Goal: Transaction & Acquisition: Purchase product/service

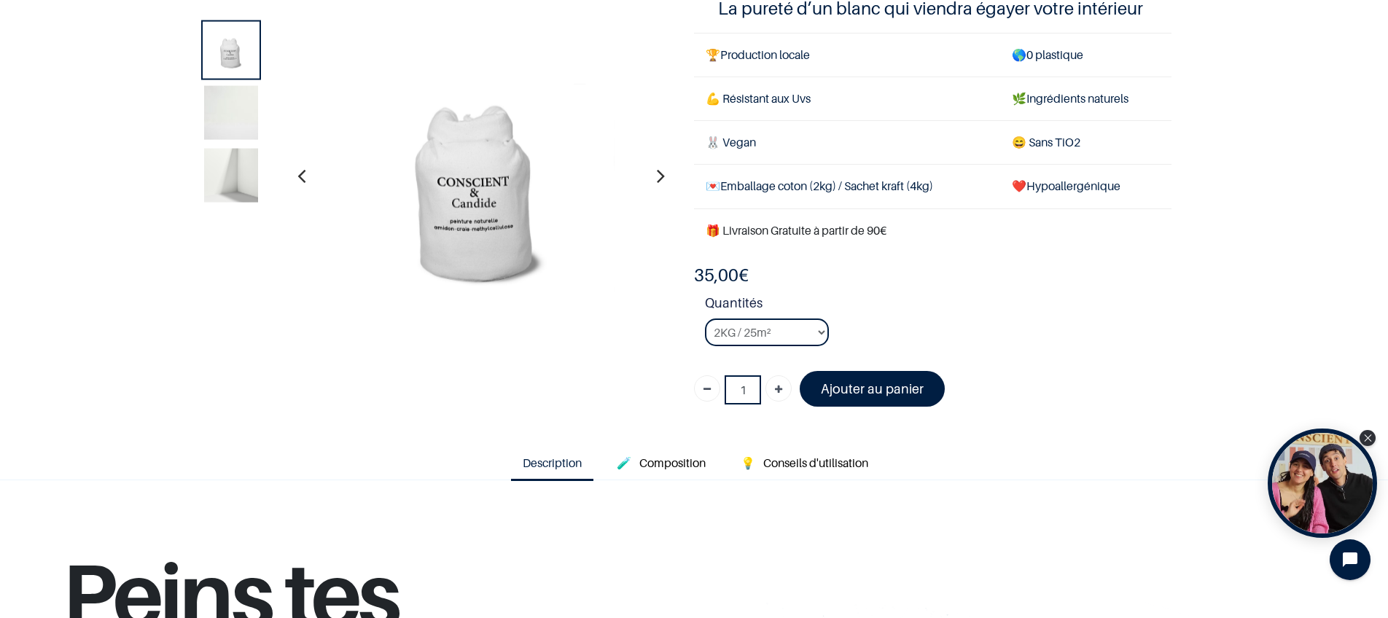
scroll to position [136, 0]
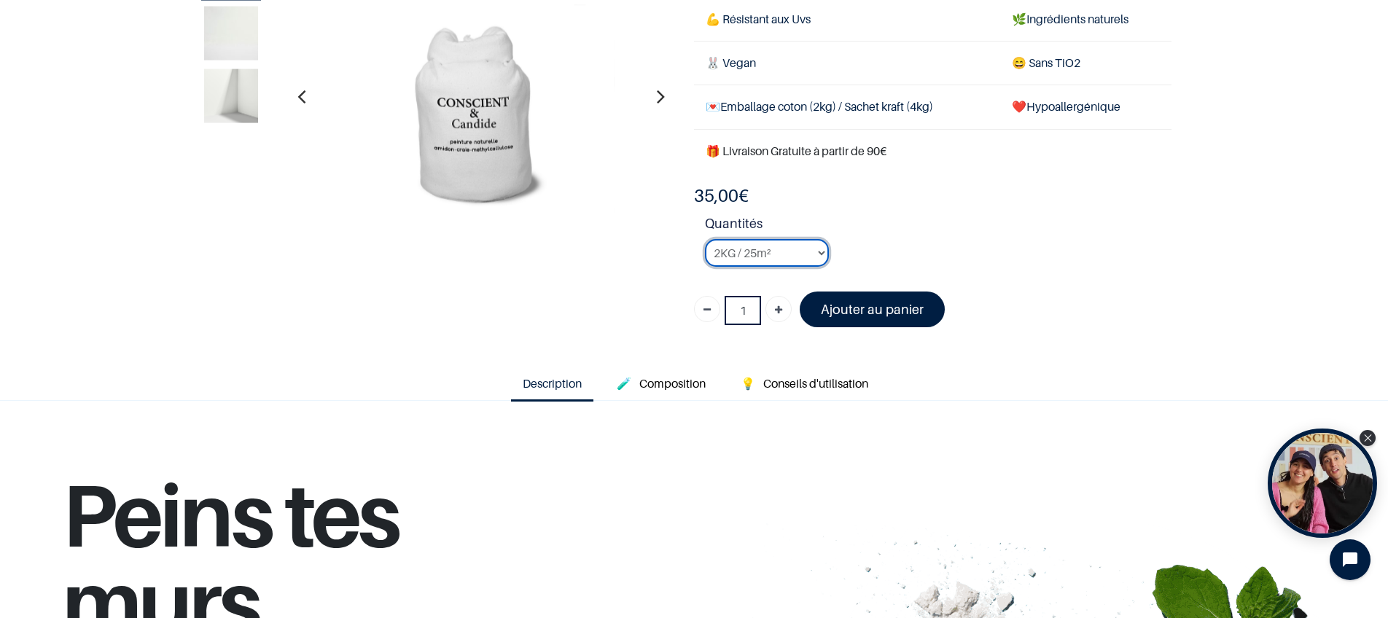
click at [811, 252] on select "2KG / 25m² 4KG / 50m² 8KG / 100m² Testeur" at bounding box center [767, 253] width 124 height 28
select select "50"
click at [705, 239] on select "2KG / 25m² 4KG / 50m² 8KG / 100m² Testeur" at bounding box center [767, 253] width 124 height 28
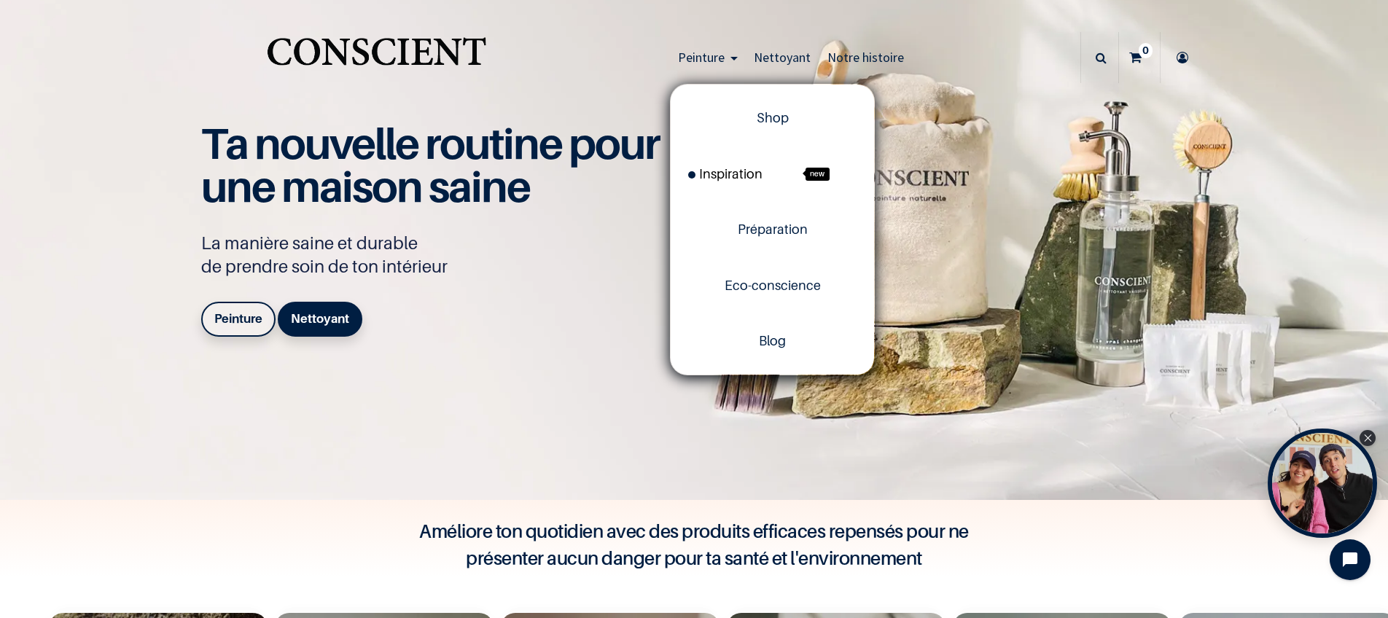
click at [747, 173] on span "Inspiration" at bounding box center [725, 173] width 74 height 15
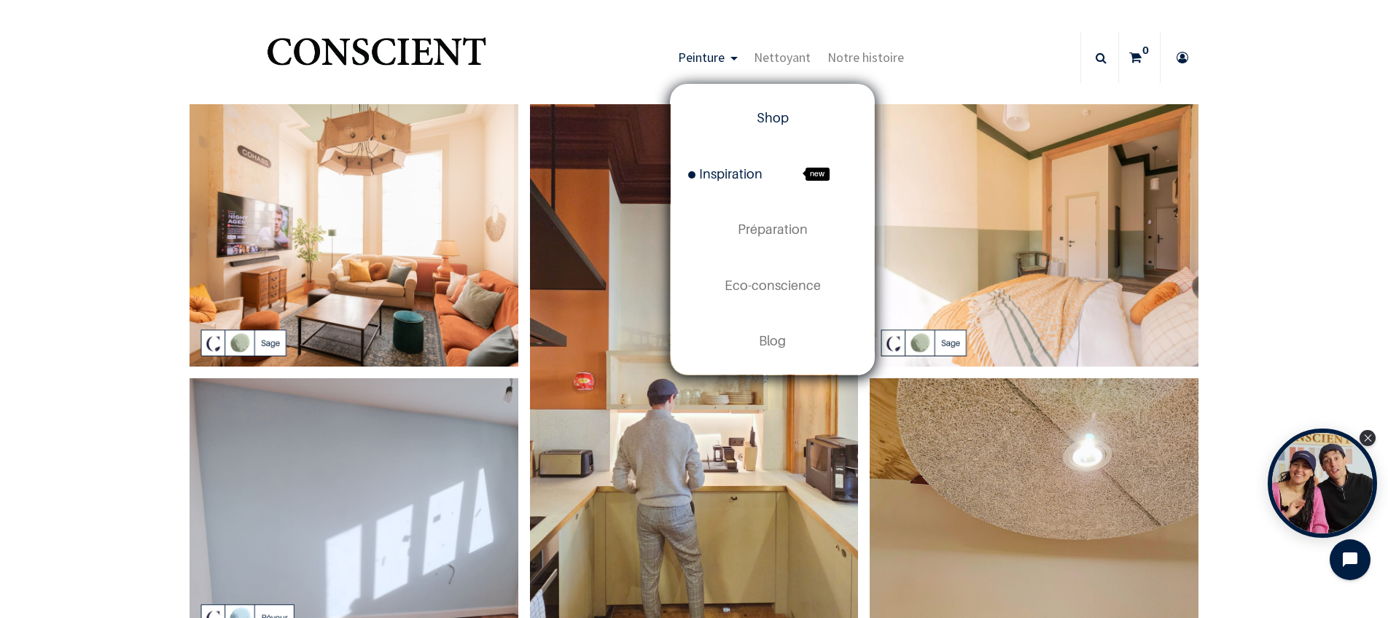
click at [757, 118] on span "Shop" at bounding box center [773, 117] width 32 height 15
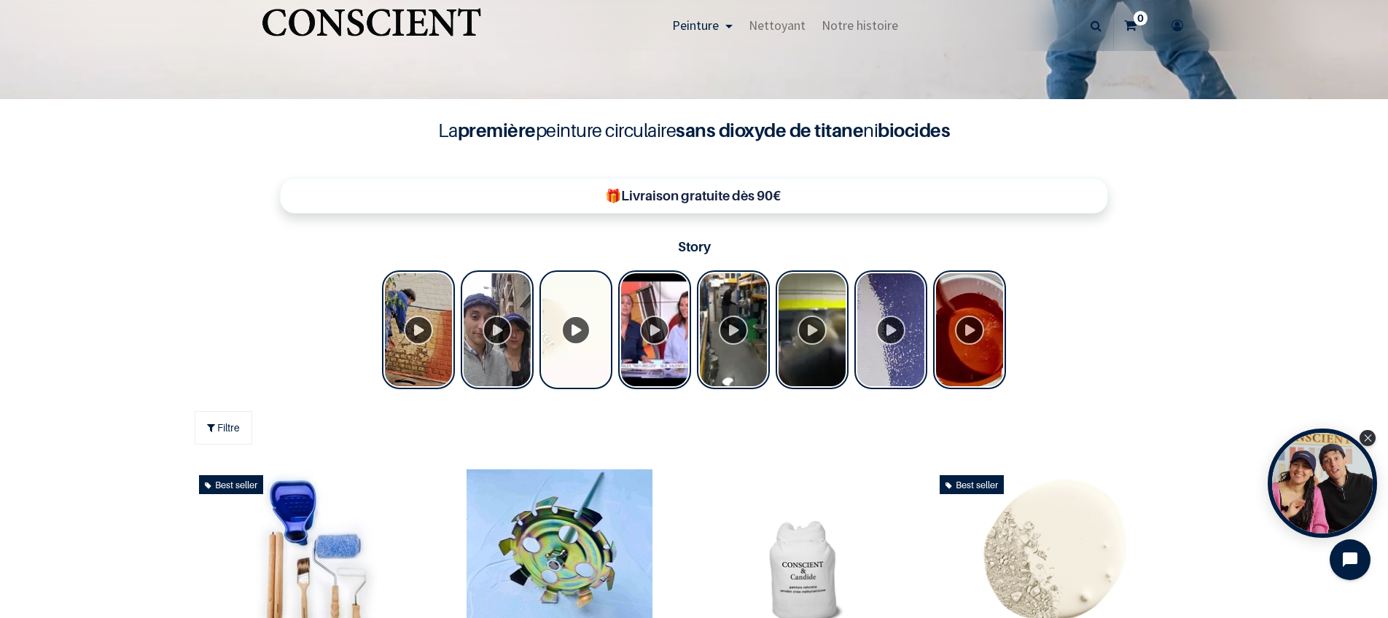
scroll to position [811, 0]
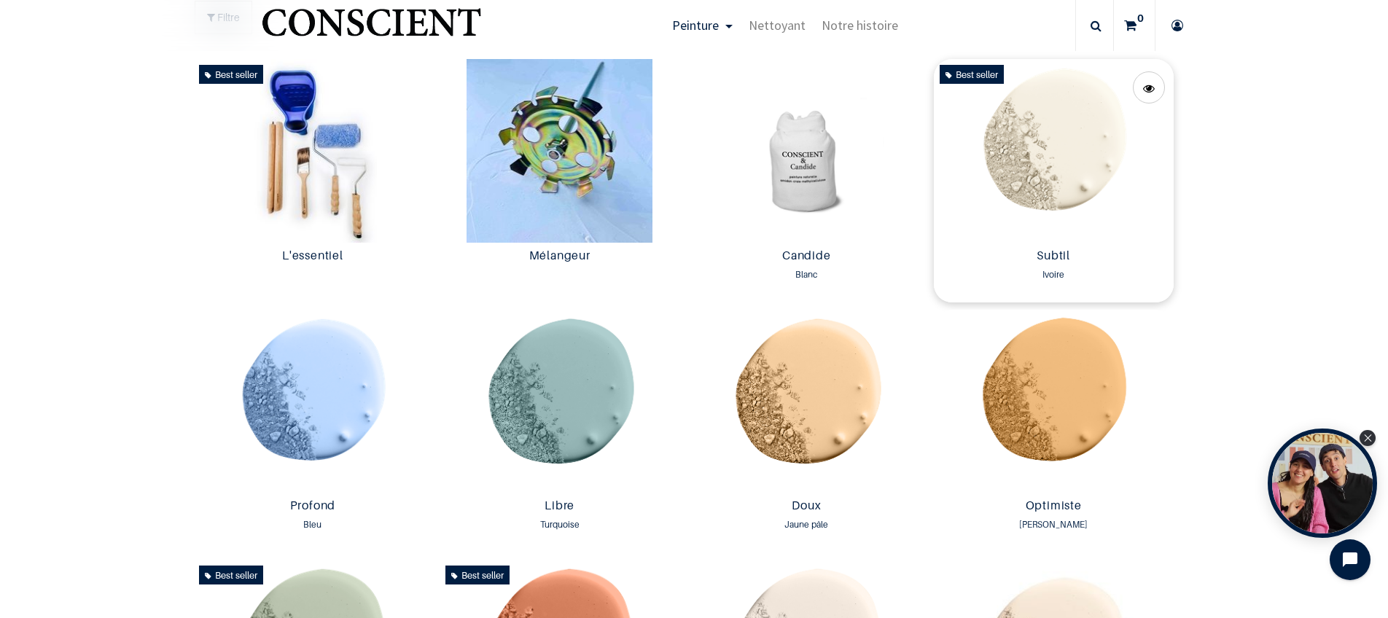
click at [1076, 165] on img at bounding box center [1054, 150] width 240 height 183
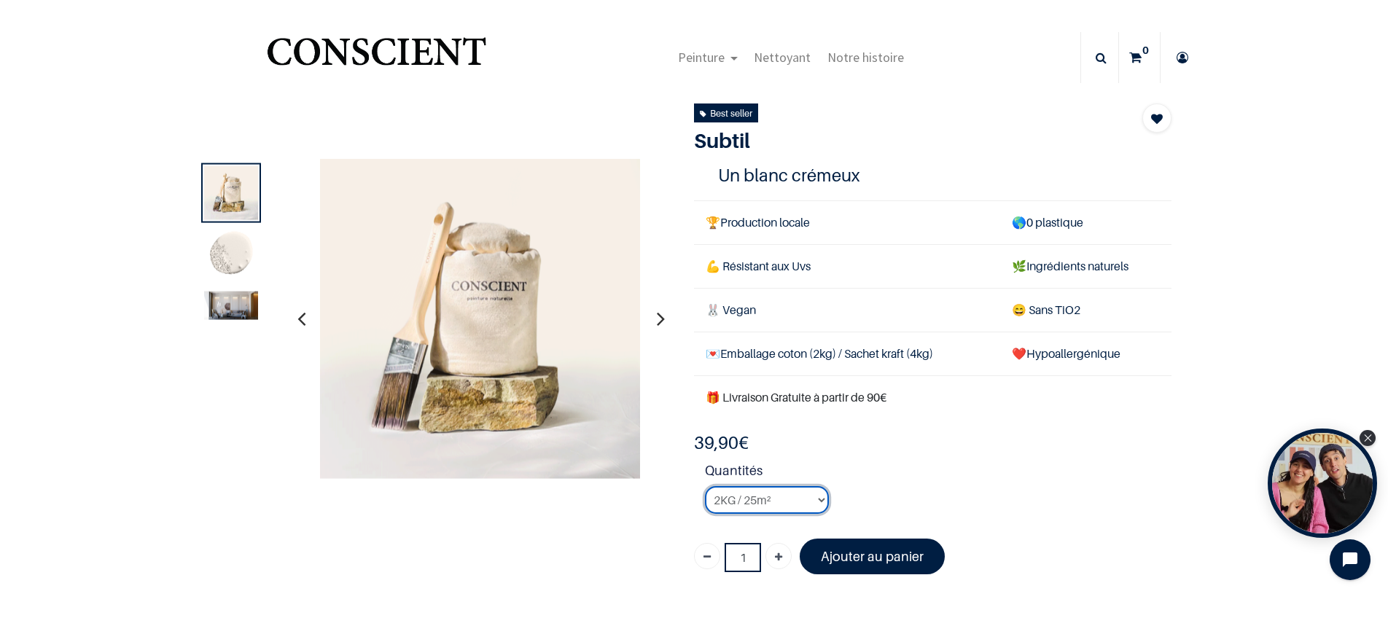
click at [806, 499] on select "2KG / 25m² 4KG / 50m² 8KG / 100m² Testeur" at bounding box center [767, 500] width 124 height 28
select select "128"
click at [705, 486] on select "2KG / 25m² 4KG / 50m² 8KG / 100m² Testeur" at bounding box center [767, 500] width 124 height 28
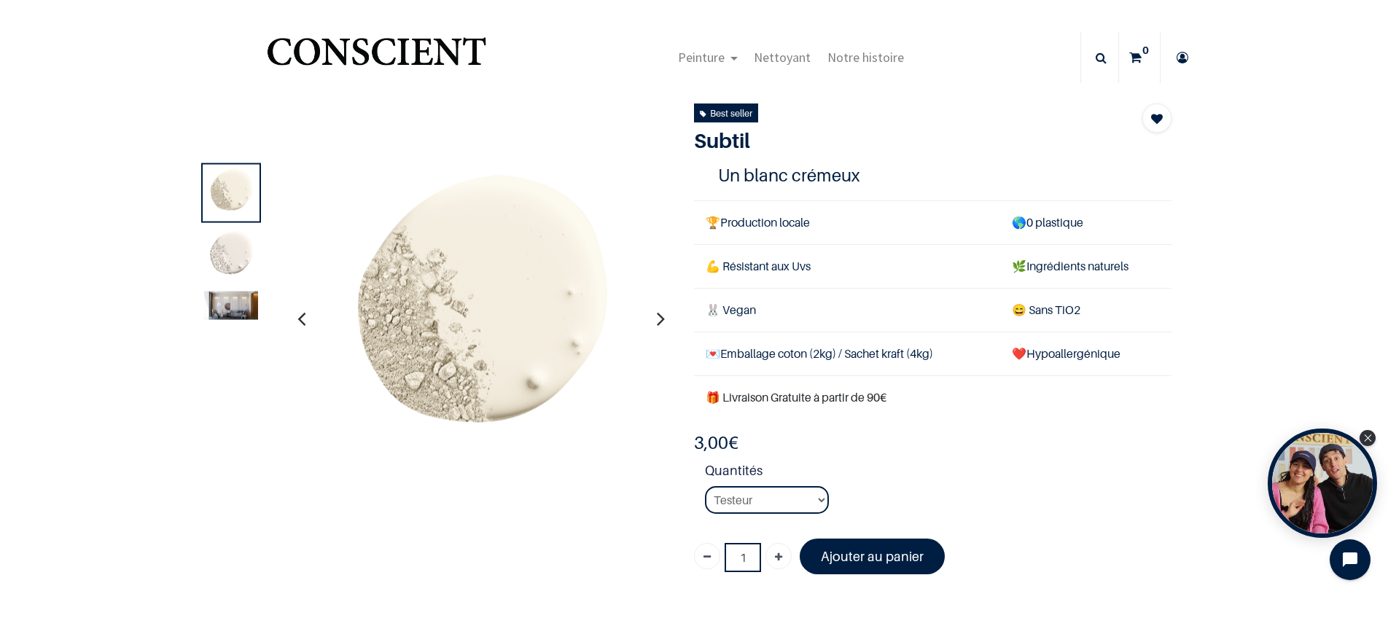
click at [213, 305] on img at bounding box center [231, 305] width 54 height 28
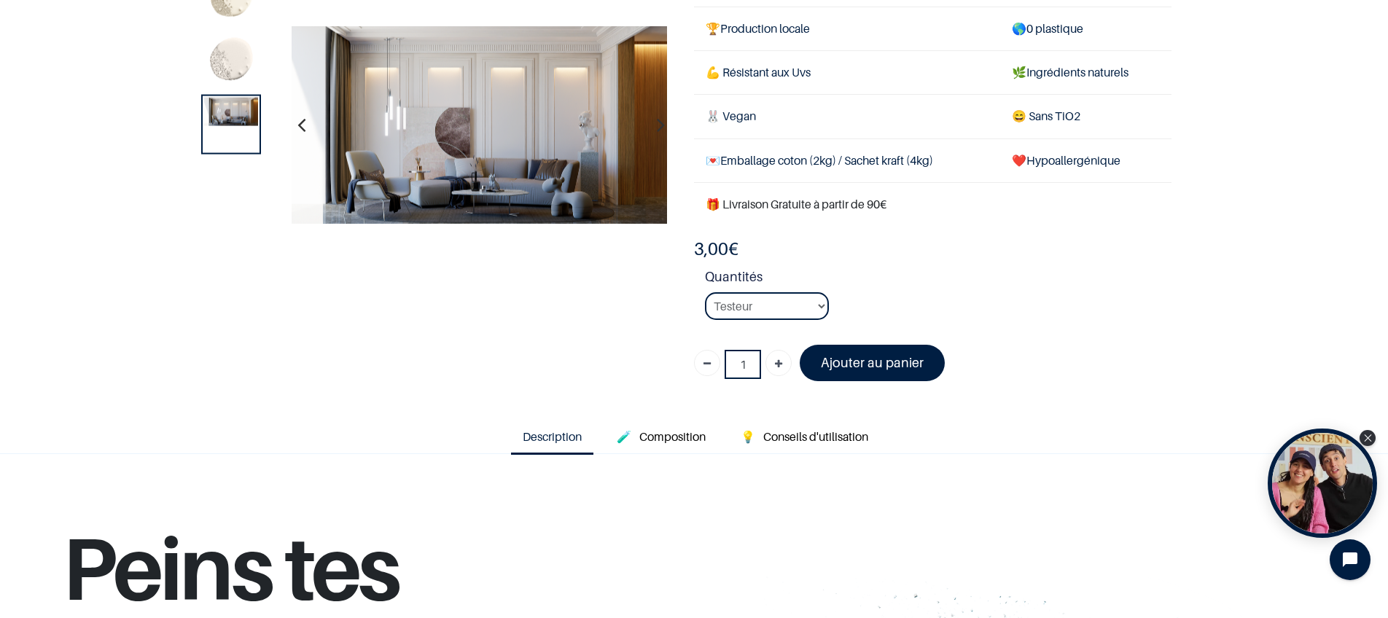
scroll to position [113, 0]
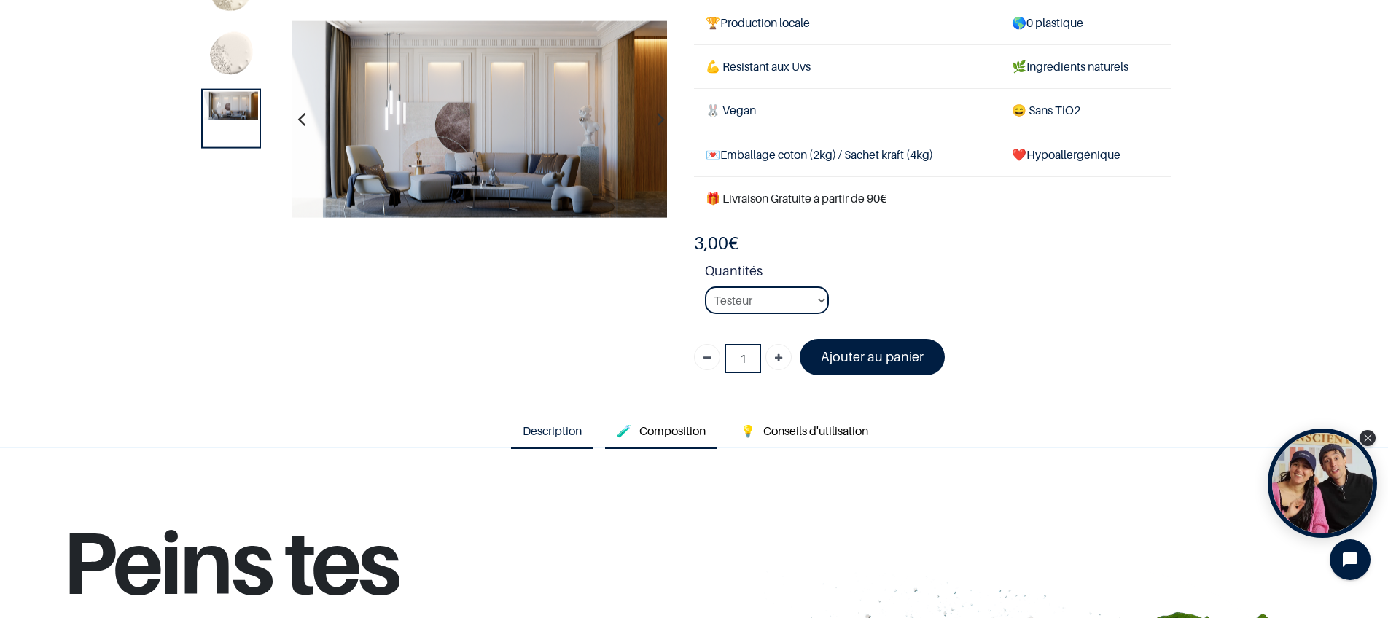
click at [685, 424] on span "Composition" at bounding box center [672, 431] width 66 height 15
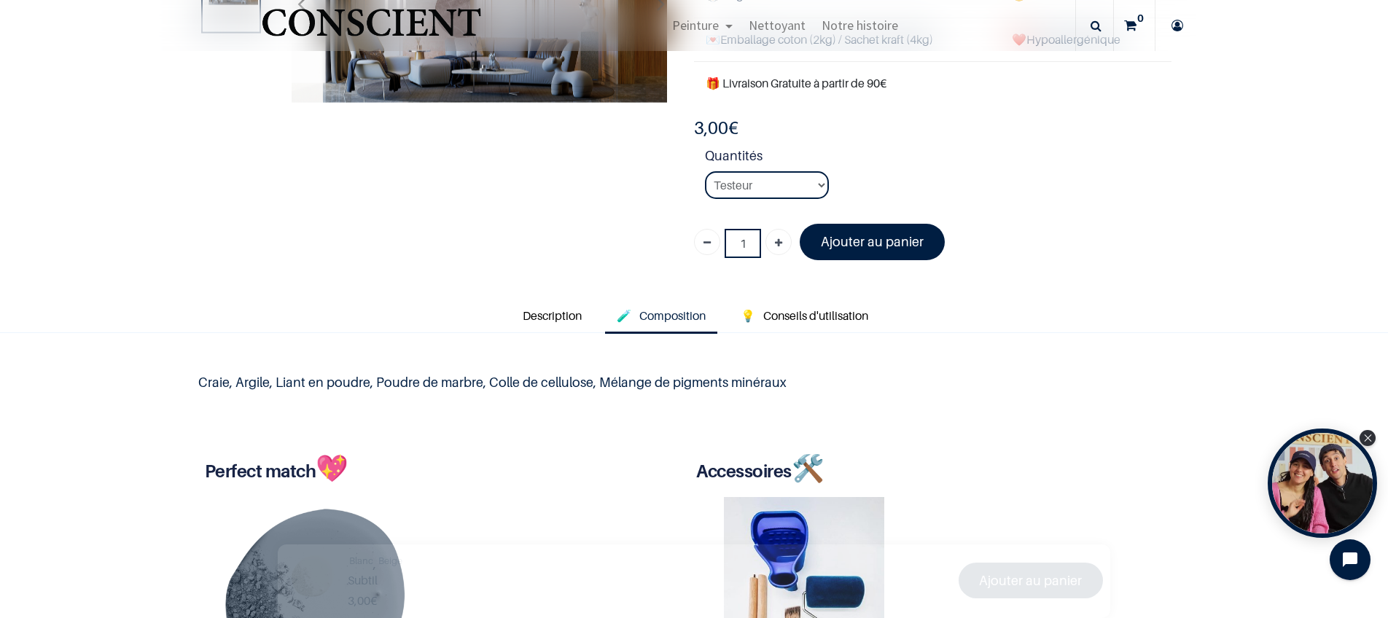
scroll to position [296, 0]
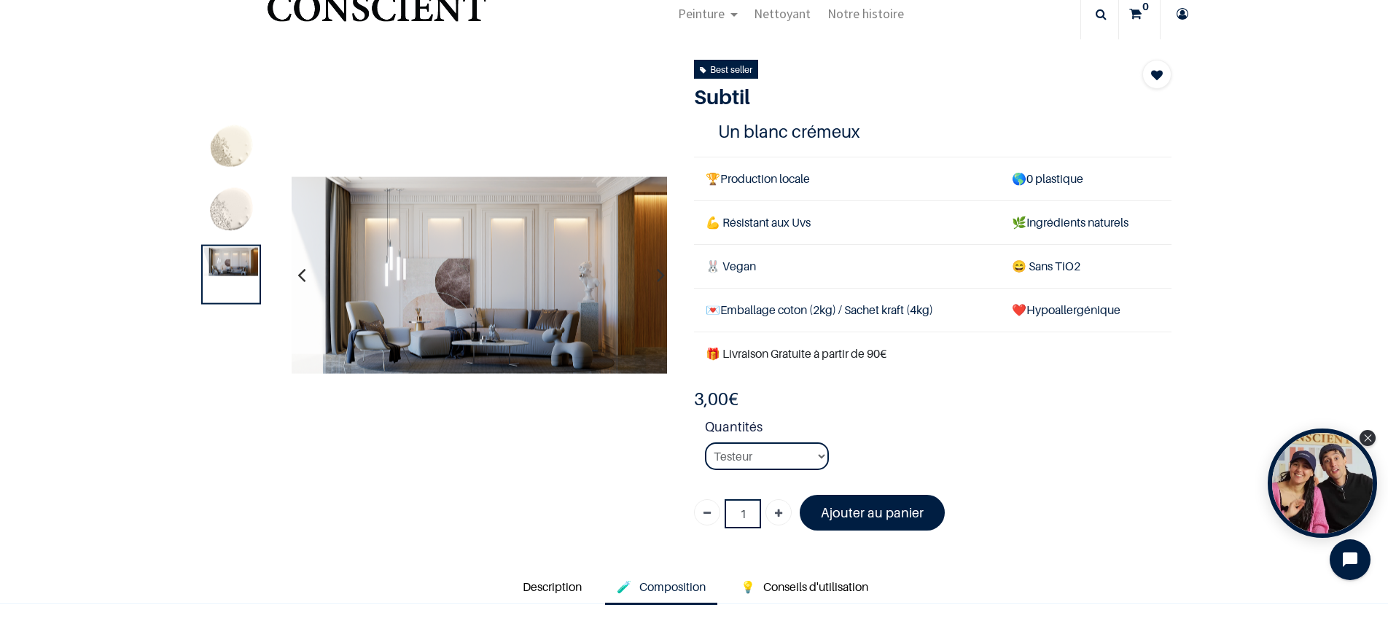
scroll to position [20, 0]
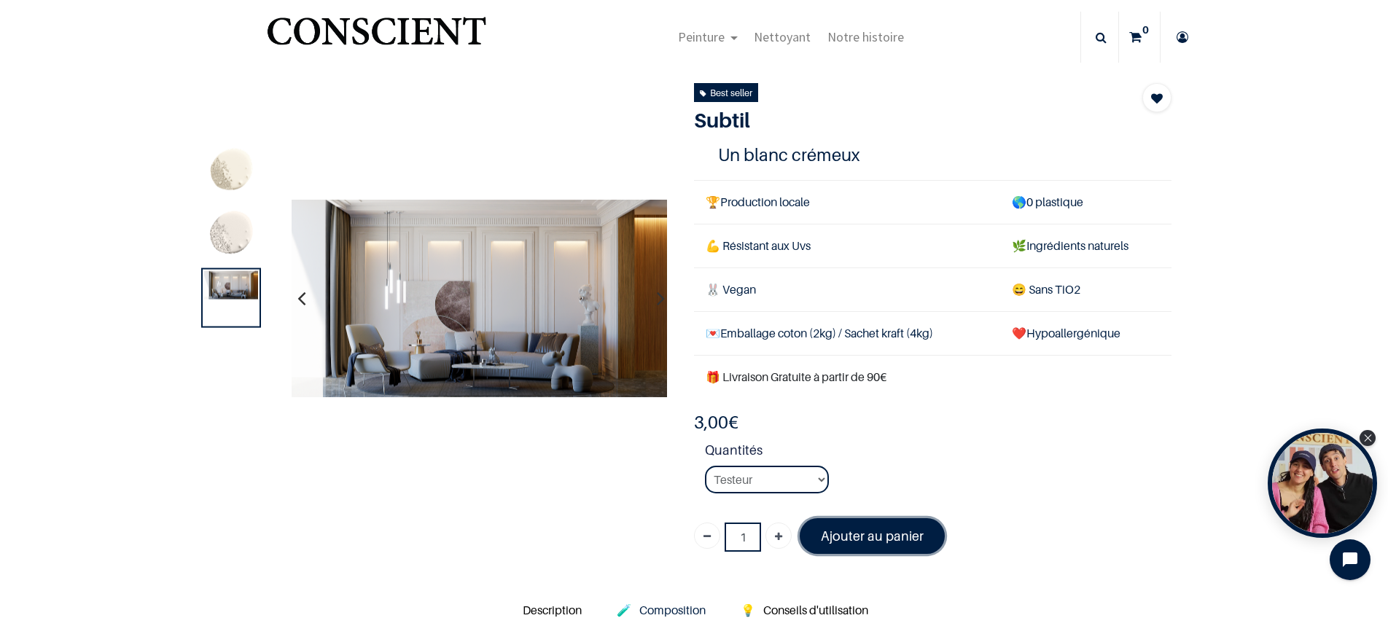
click at [871, 529] on font "Ajouter au panier" at bounding box center [872, 536] width 103 height 15
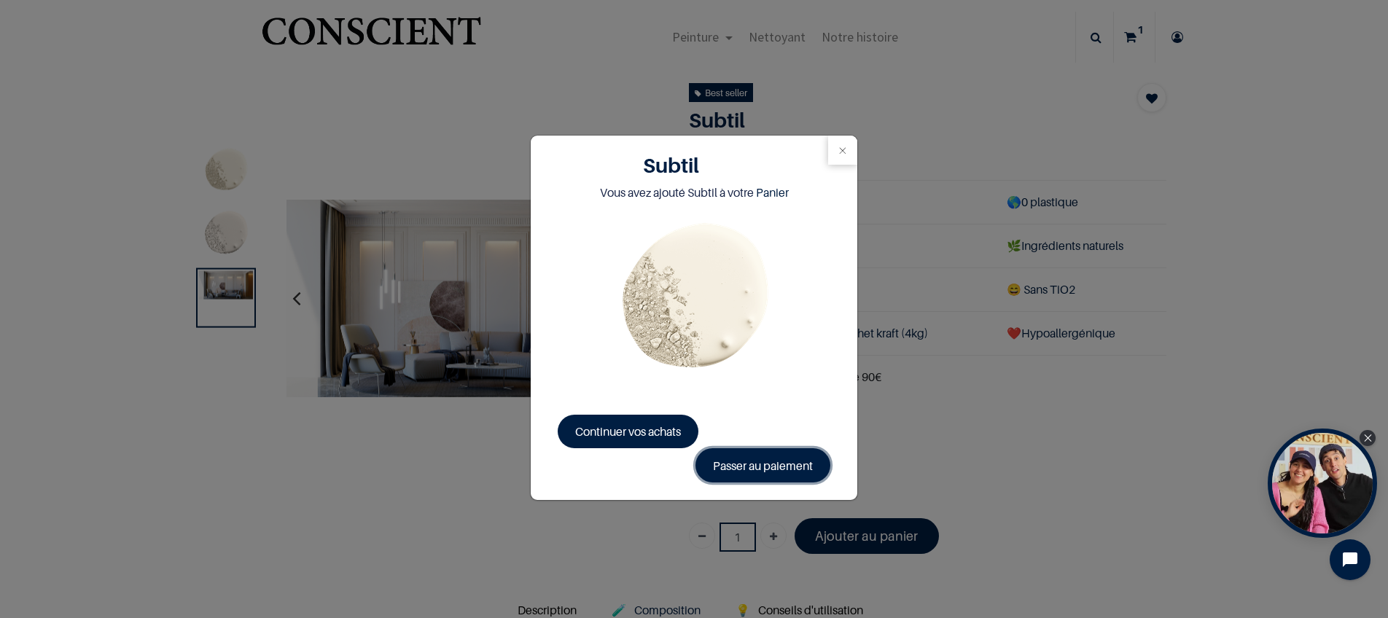
click at [747, 467] on link "Passer au paiement" at bounding box center [763, 465] width 135 height 34
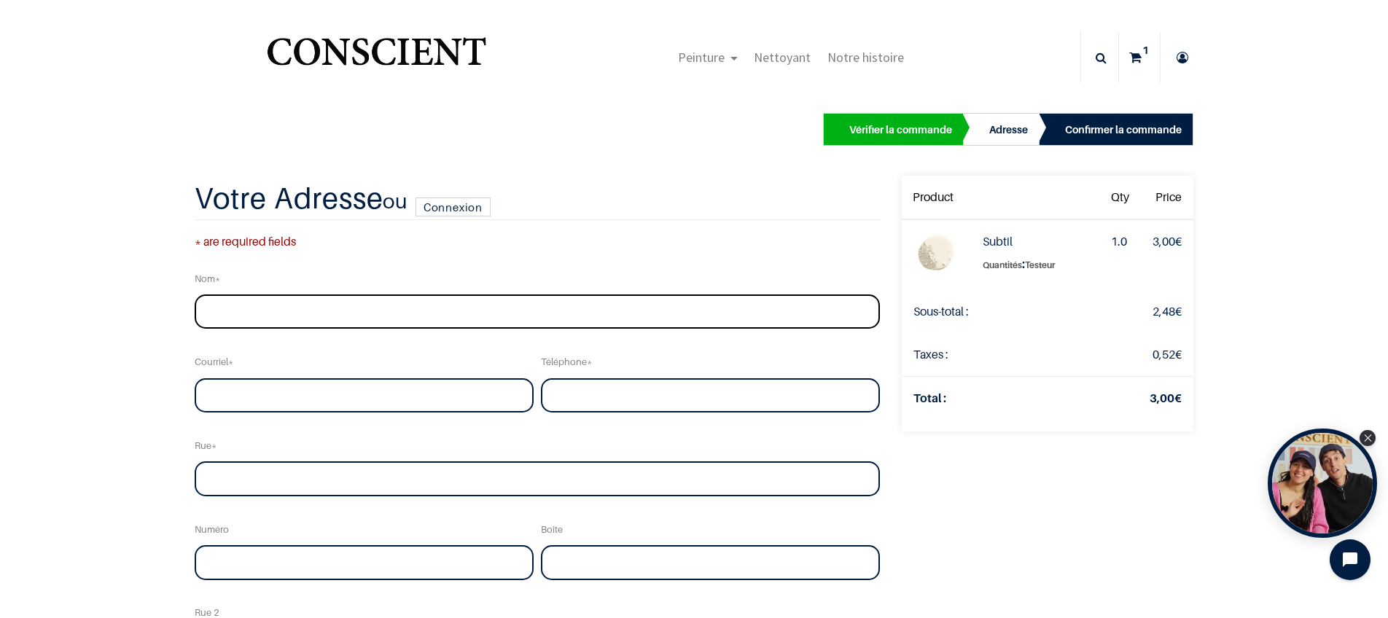
click at [316, 319] on input "text" at bounding box center [537, 312] width 685 height 35
type input "[PERSON_NAME]"
type input "[EMAIL_ADDRESS][DOMAIN_NAME]"
type input "0769709758"
type input "[GEOGRAPHIC_DATA]"
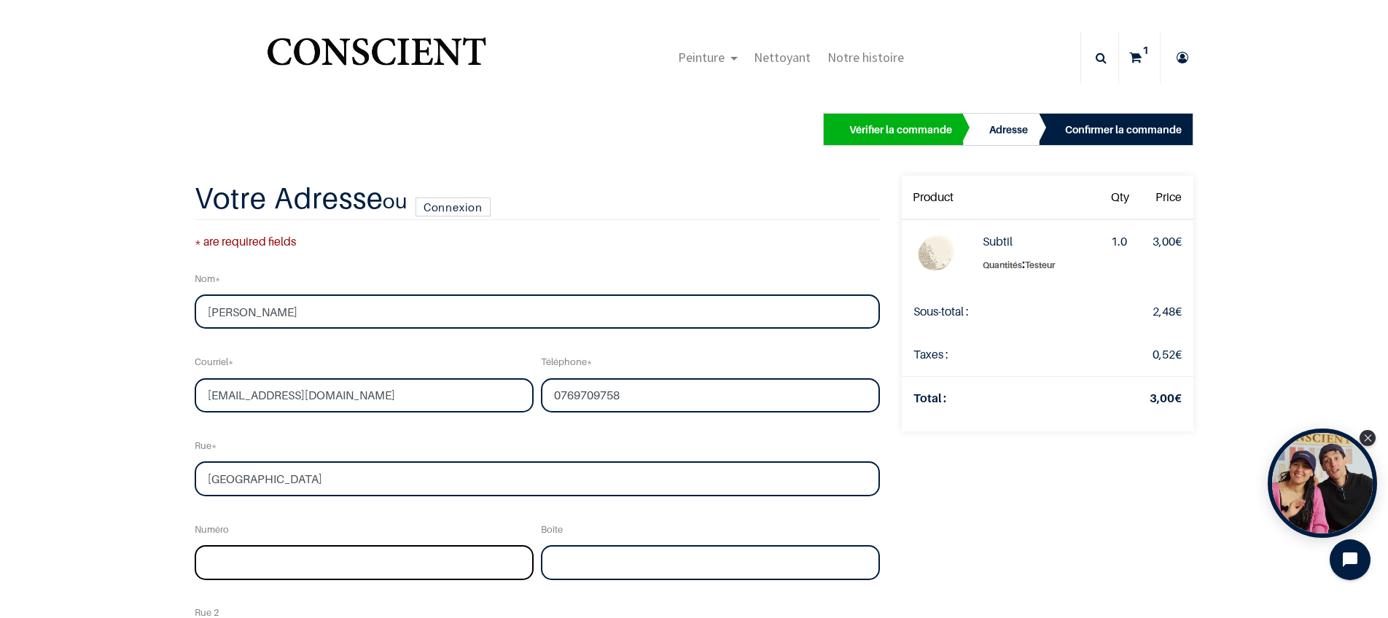
type input "39"
type input "[GEOGRAPHIC_DATA]"
type input "75015"
select select "75"
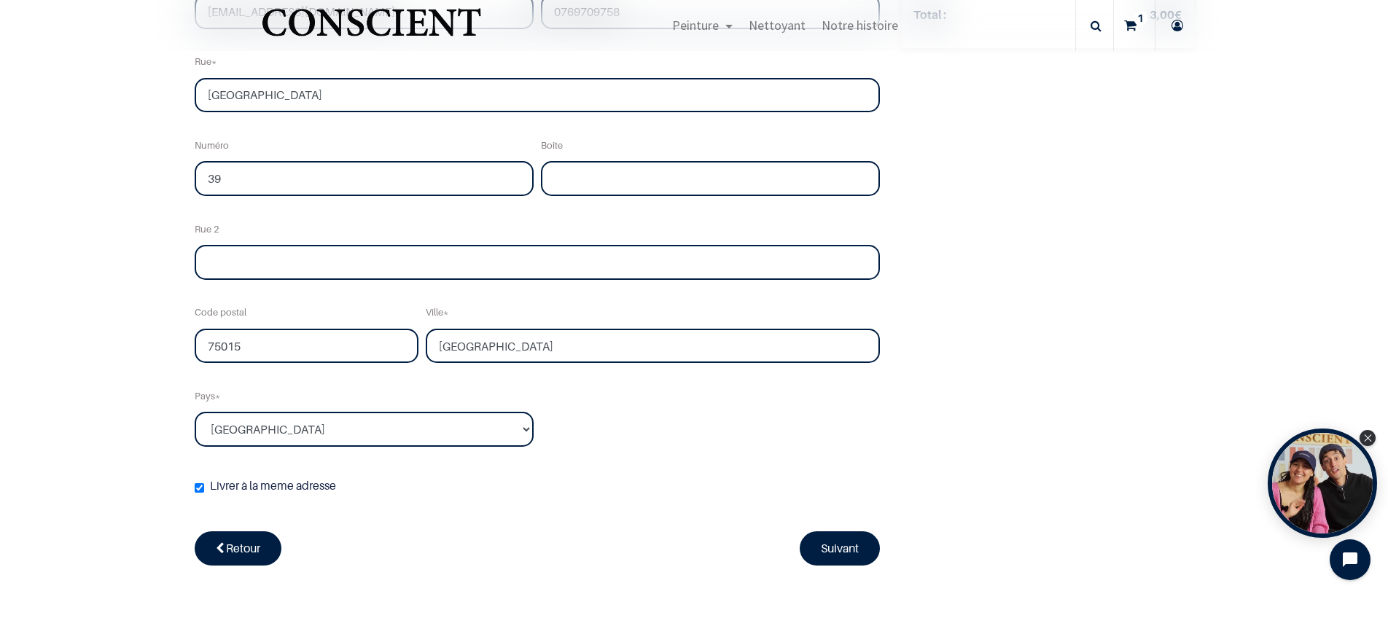
scroll to position [408, 0]
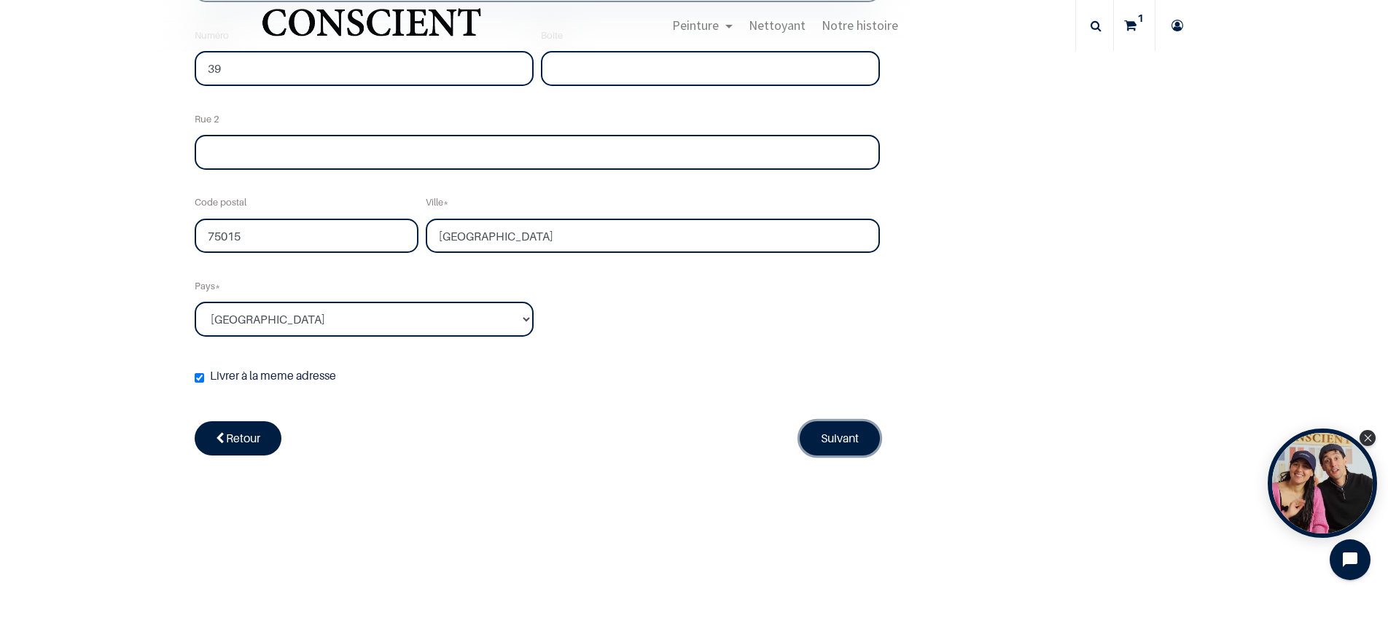
click at [841, 445] on link "Suivant" at bounding box center [840, 438] width 80 height 34
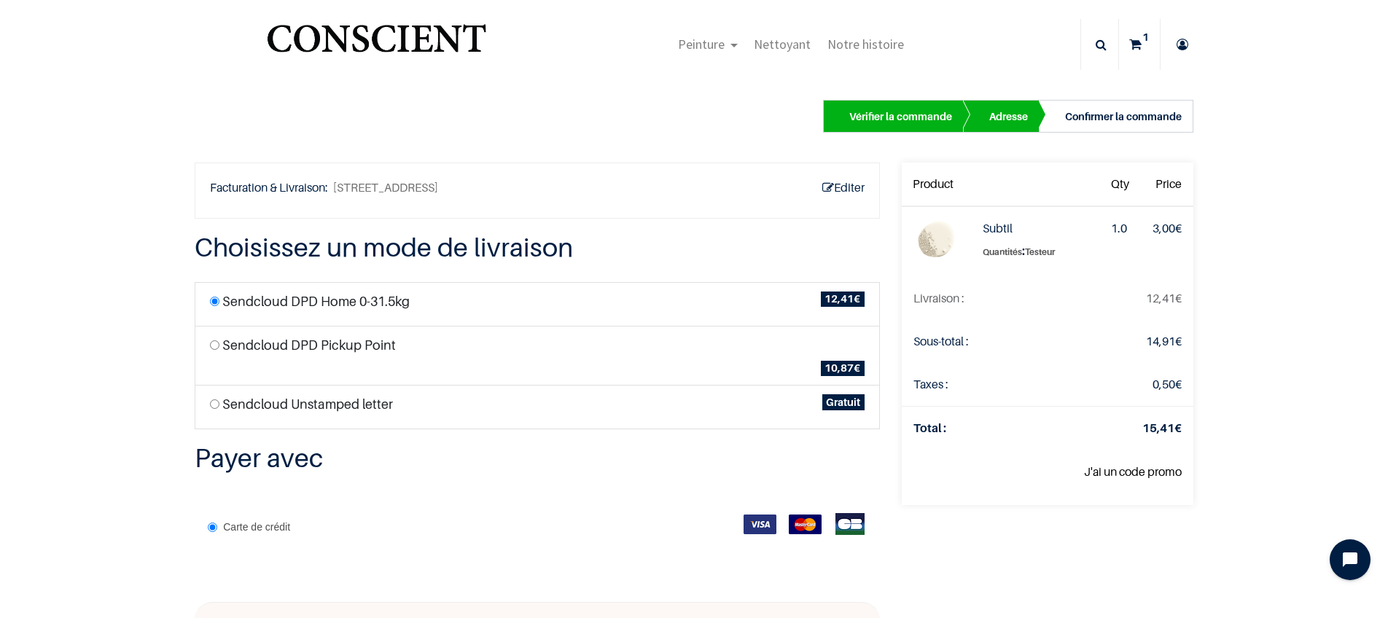
scroll to position [7, 0]
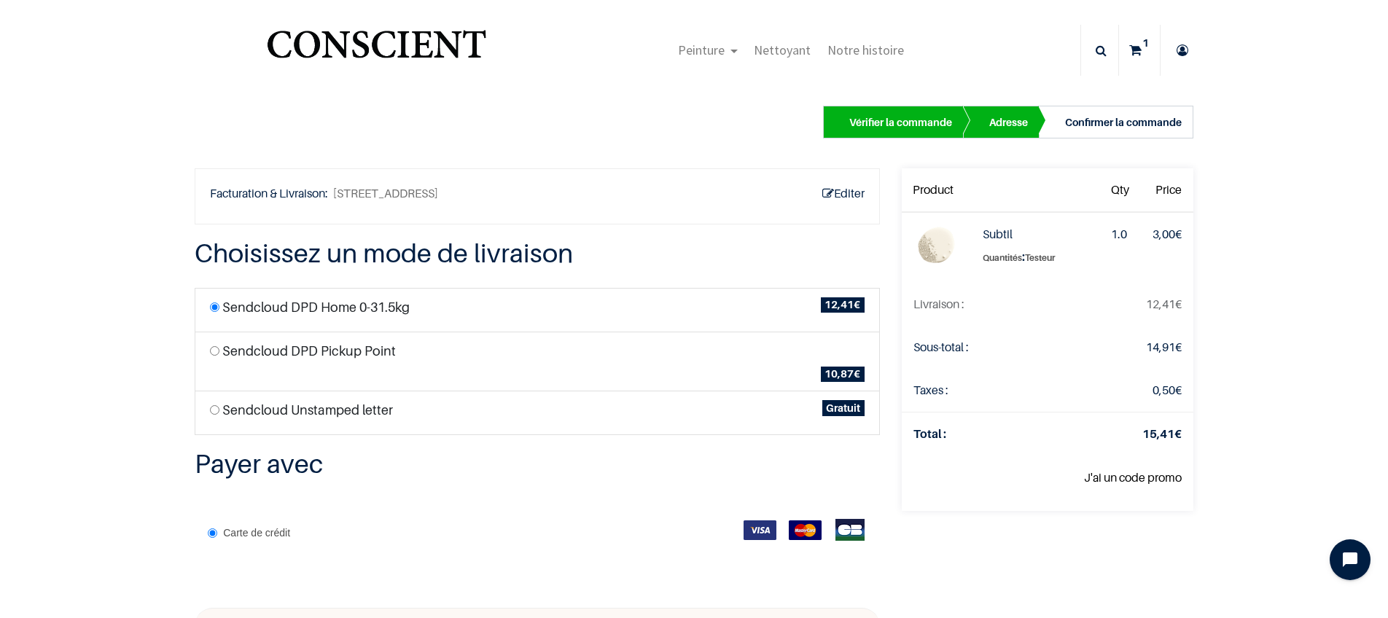
click at [212, 410] on input "radio" at bounding box center [214, 409] width 9 height 9
radio input "true"
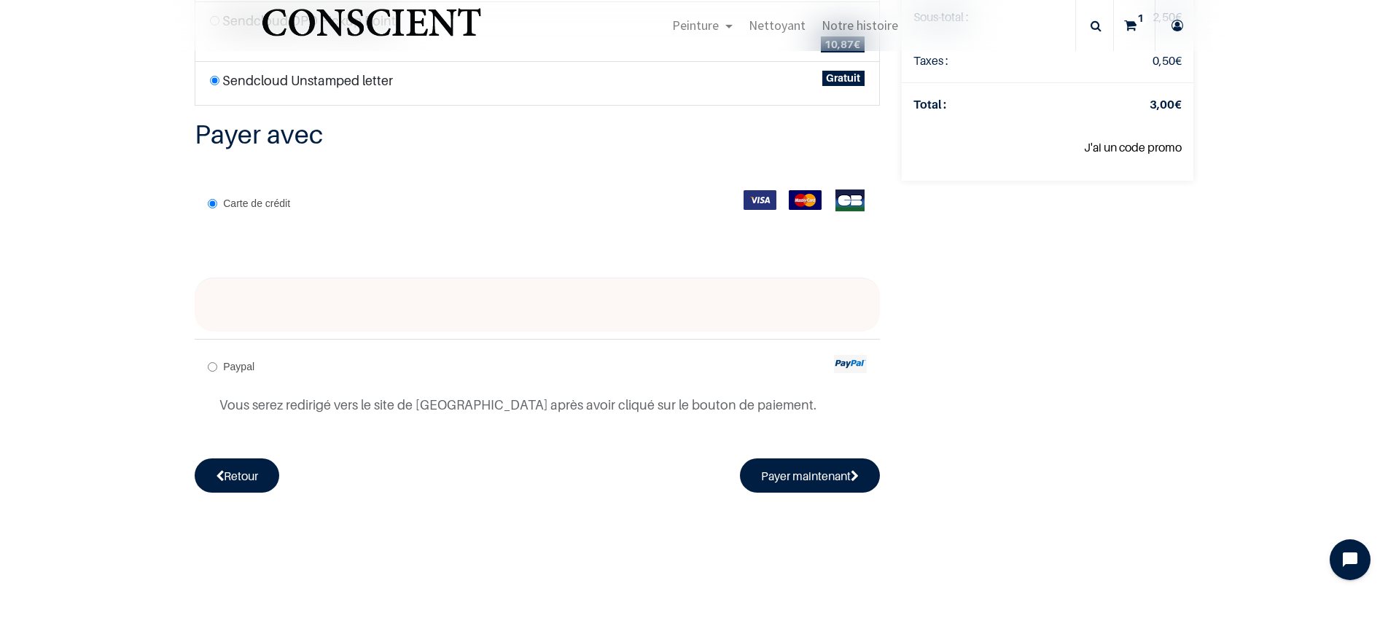
scroll to position [249, 0]
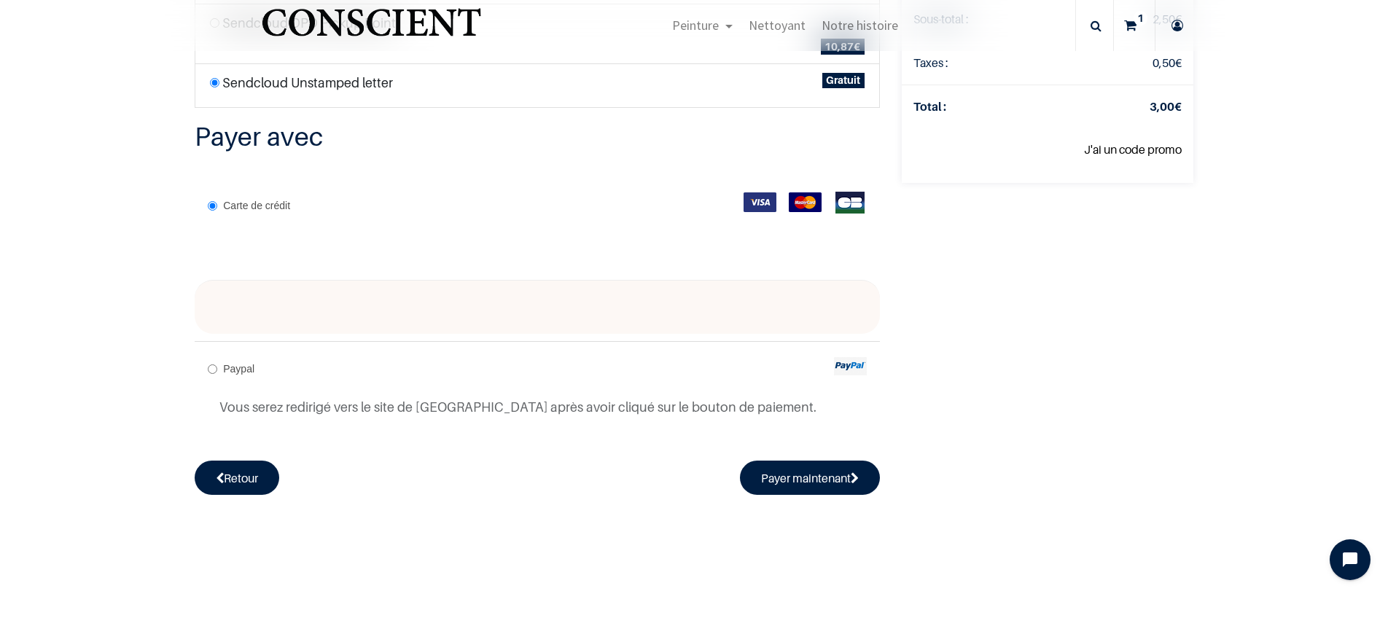
click at [332, 292] on div at bounding box center [537, 307] width 685 height 54
click at [325, 321] on div at bounding box center [537, 307] width 685 height 54
drag, startPoint x: 513, startPoint y: 494, endPoint x: 773, endPoint y: 531, distance: 262.2
click at [515, 494] on form "Carte de crédit" at bounding box center [537, 333] width 685 height 324
click at [798, 478] on button "Payer maintenant" at bounding box center [810, 478] width 140 height 34
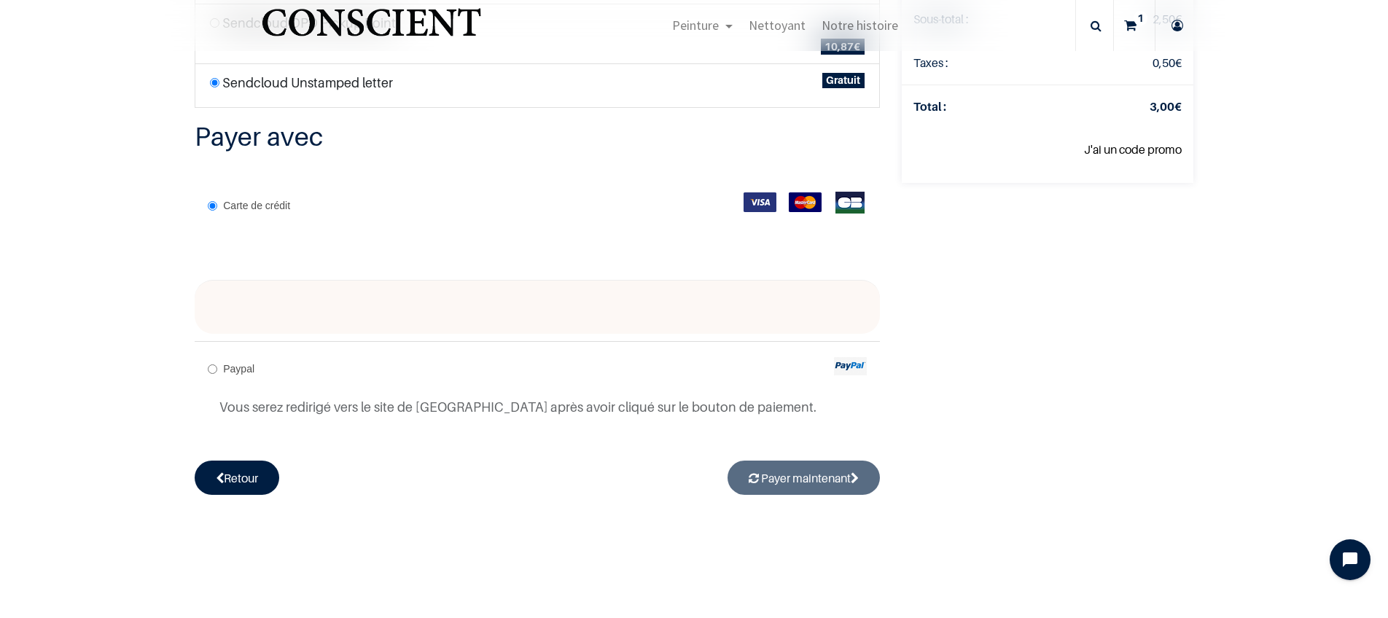
radio input "true"
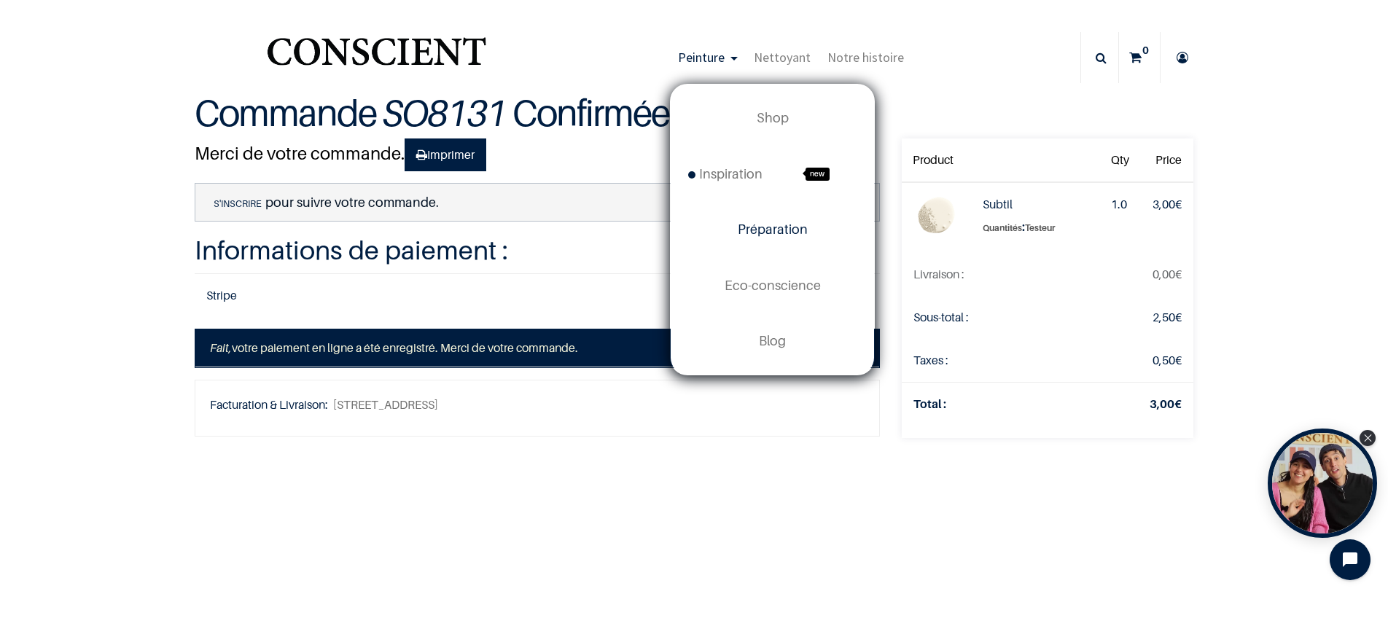
click at [774, 229] on span "Préparation" at bounding box center [773, 229] width 70 height 15
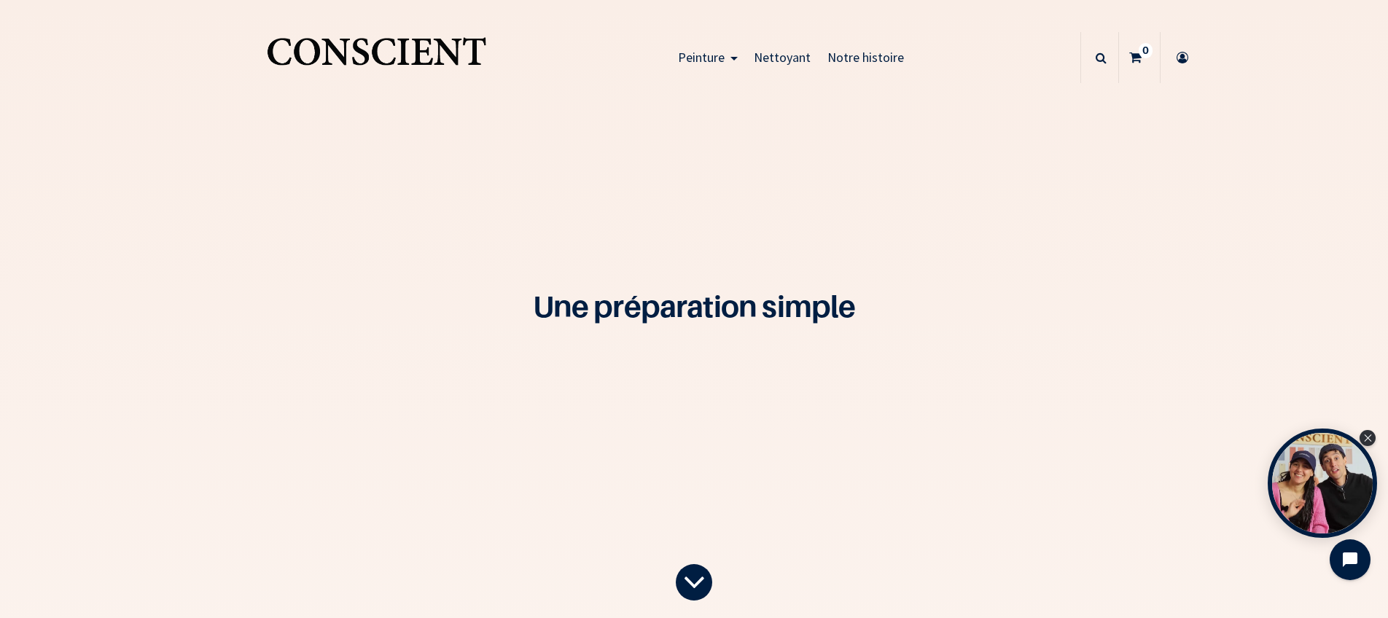
click at [342, 62] on img "Logo of Conscient" at bounding box center [376, 58] width 225 height 58
